Goal: Information Seeking & Learning: Learn about a topic

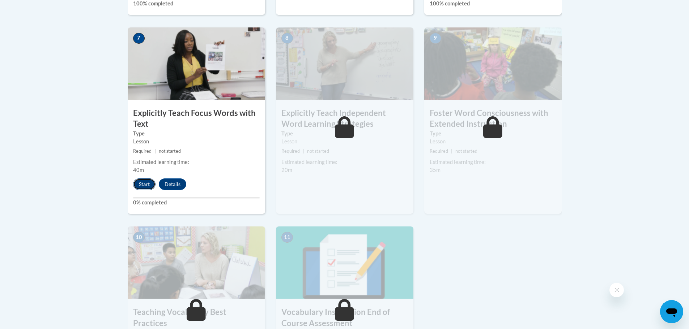
click at [141, 186] on button "Start" at bounding box center [144, 185] width 22 height 12
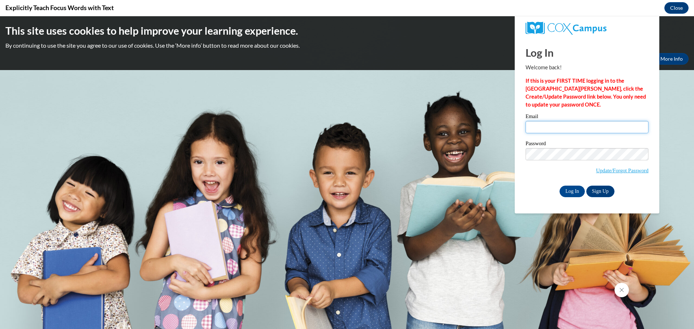
click at [557, 129] on input "Email" at bounding box center [587, 127] width 123 height 12
type input "[EMAIL_ADDRESS][PERSON_NAME][DOMAIN_NAME]"
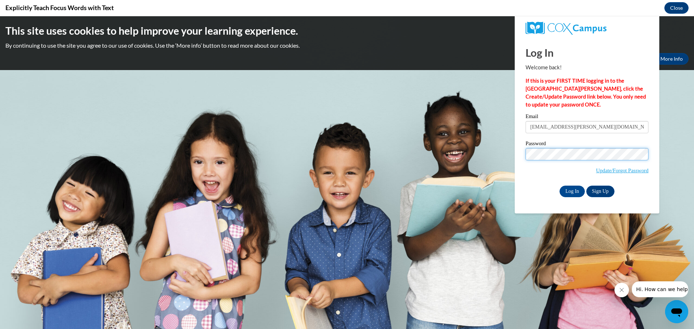
click at [560, 186] on input "Log In" at bounding box center [572, 192] width 25 height 12
click at [569, 195] on input "Log In" at bounding box center [572, 192] width 25 height 12
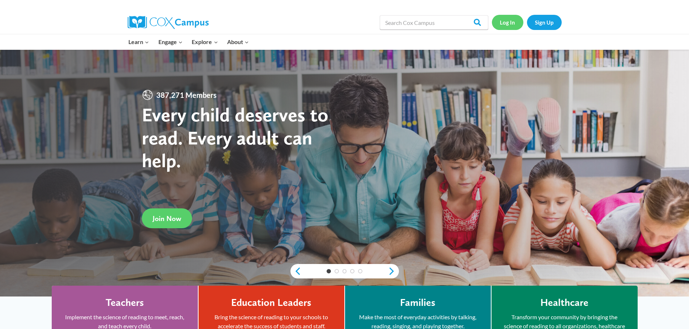
click at [510, 23] on link "Log In" at bounding box center [507, 22] width 31 height 15
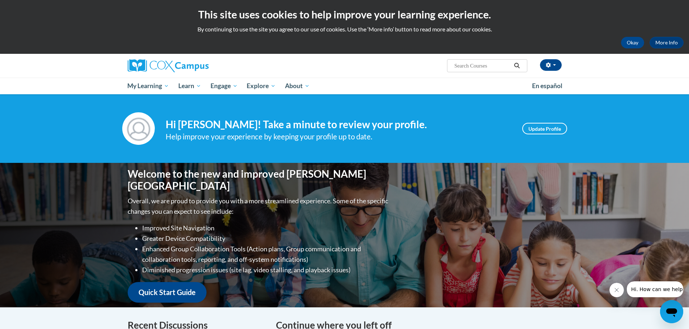
scroll to position [217, 0]
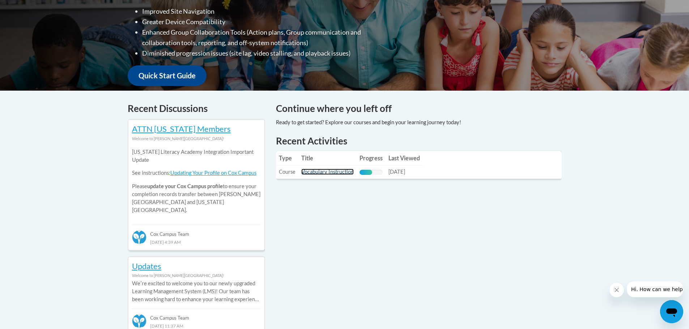
click at [339, 171] on link "Vocabulary Instruction" at bounding box center [327, 172] width 52 height 6
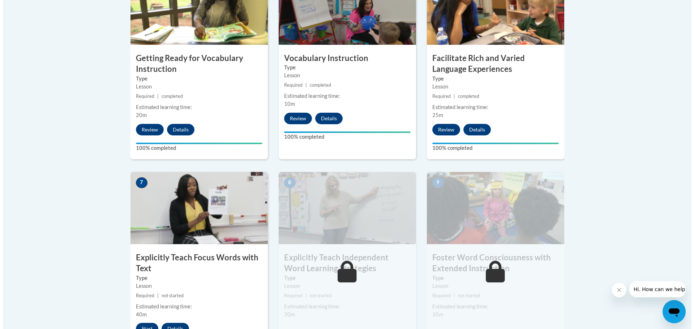
scroll to position [506, 0]
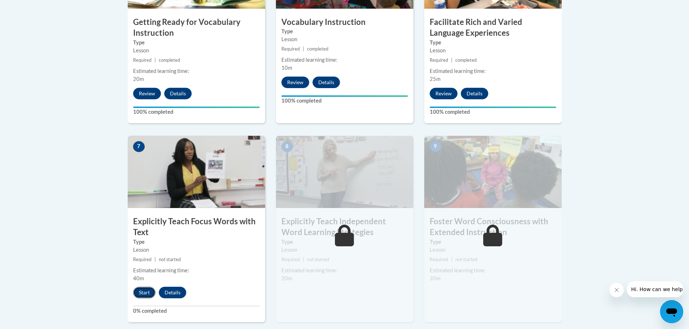
click at [143, 292] on button "Start" at bounding box center [144, 293] width 22 height 12
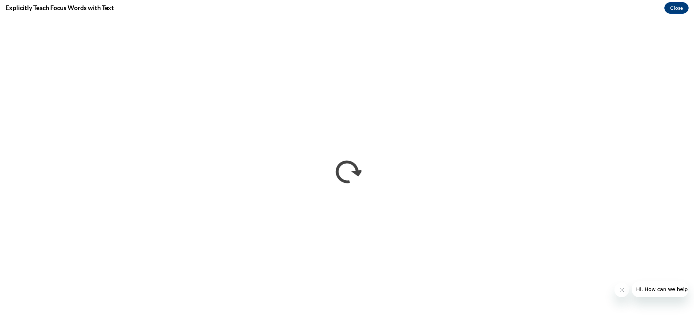
scroll to position [0, 0]
